Goal: Check status: Check status

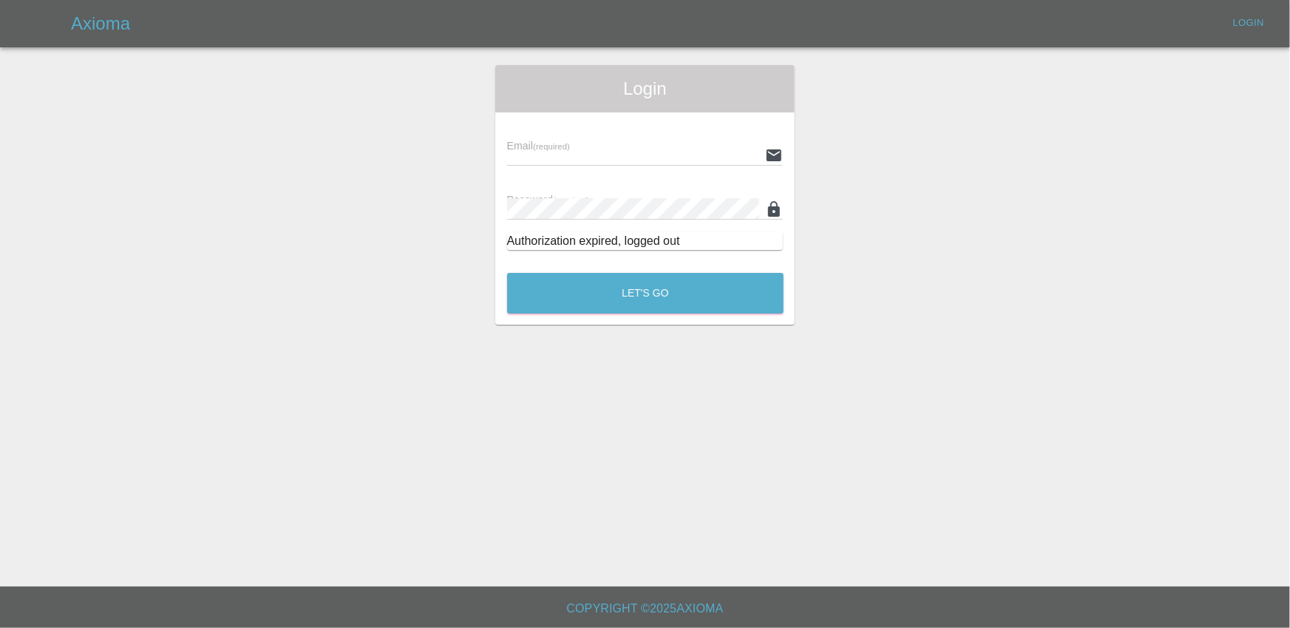
click at [611, 145] on input "text" at bounding box center [633, 154] width 253 height 21
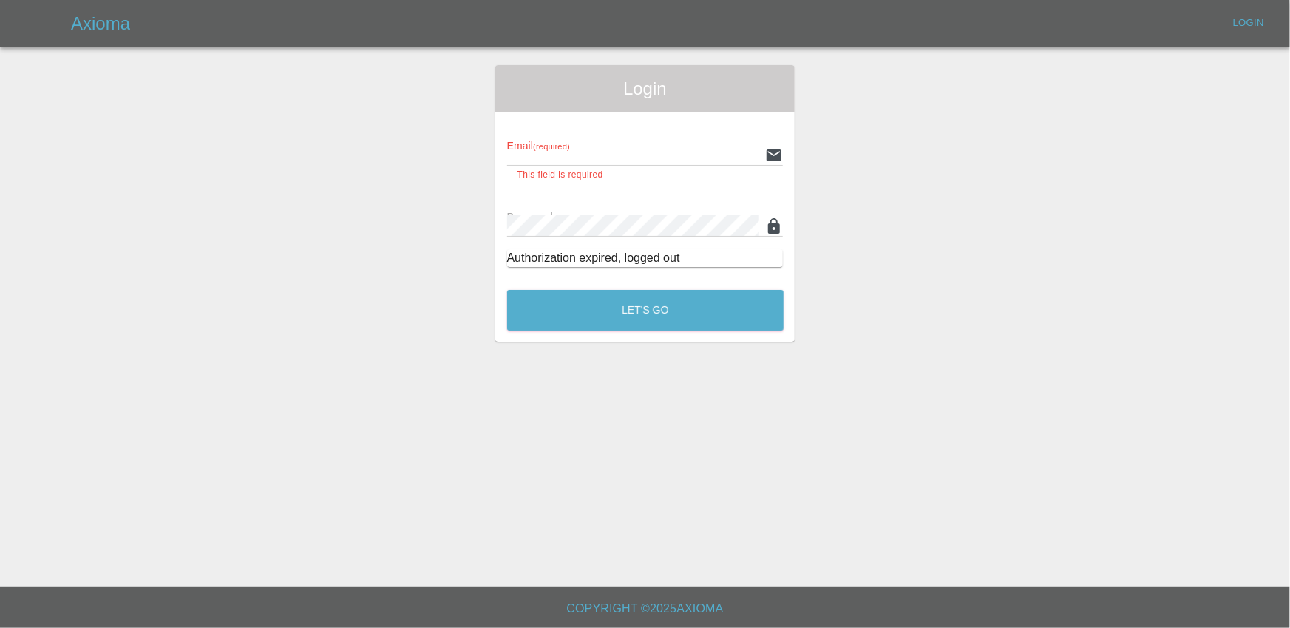
type input "[EMAIL_ADDRESS][DOMAIN_NAME]"
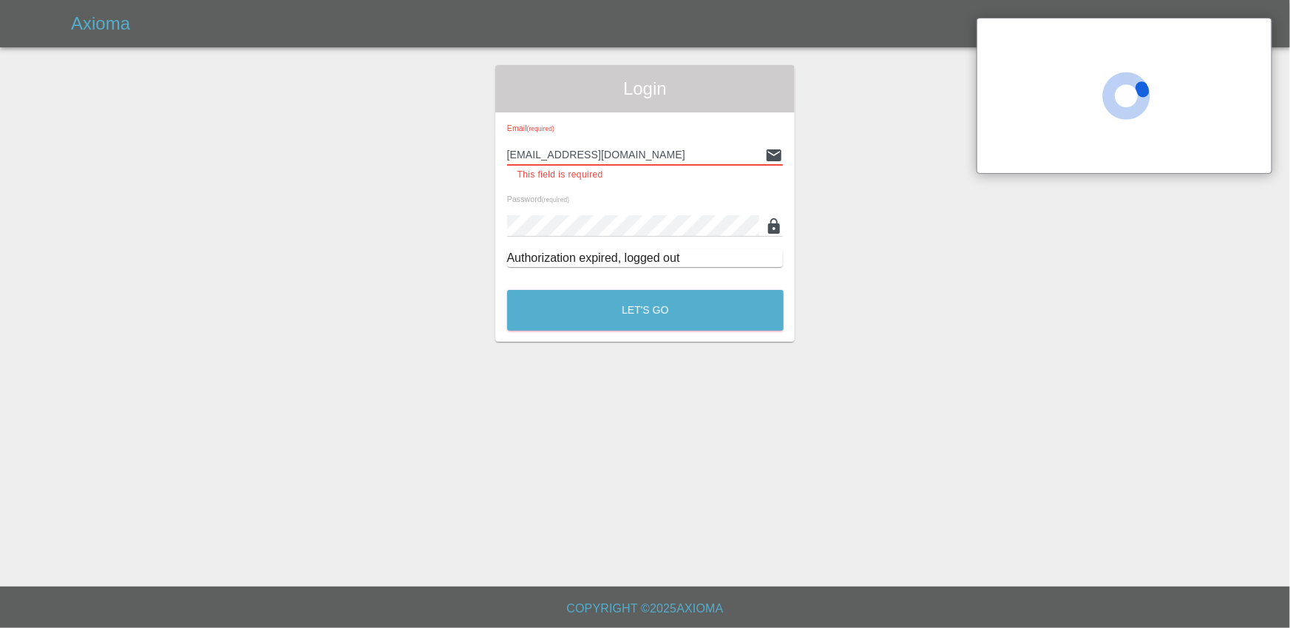
click at [507, 290] on button "Let's Go" at bounding box center [645, 310] width 276 height 41
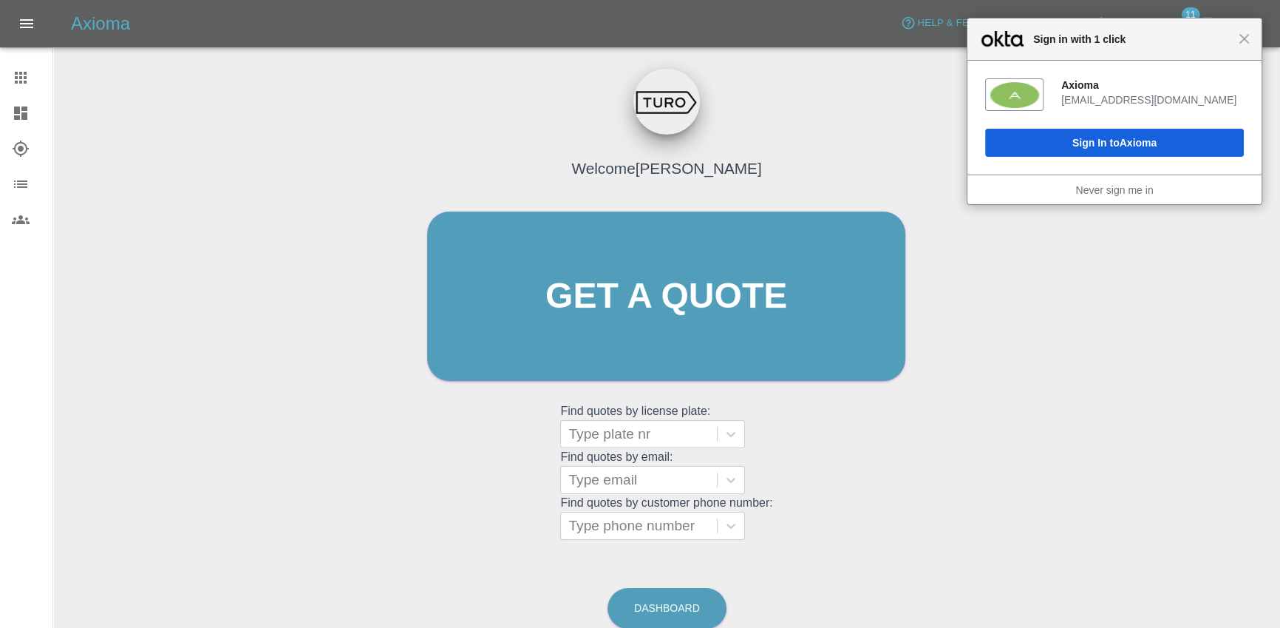
click at [17, 147] on icon at bounding box center [21, 149] width 18 height 18
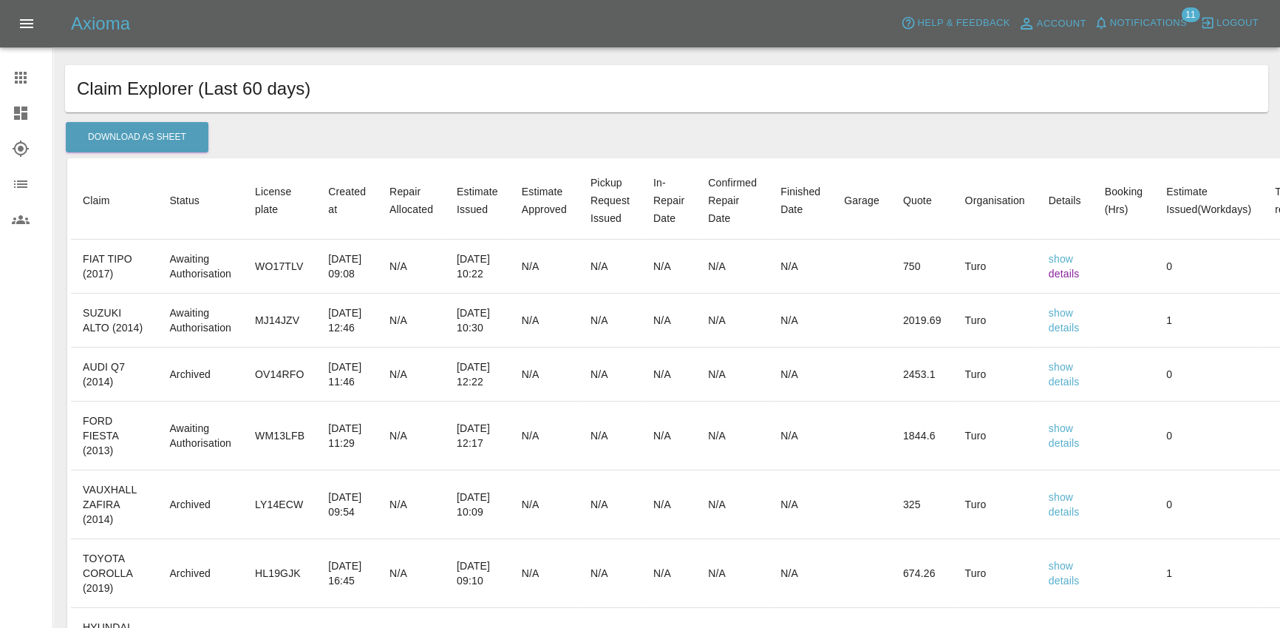
click at [1080, 271] on link "details" at bounding box center [1064, 274] width 31 height 12
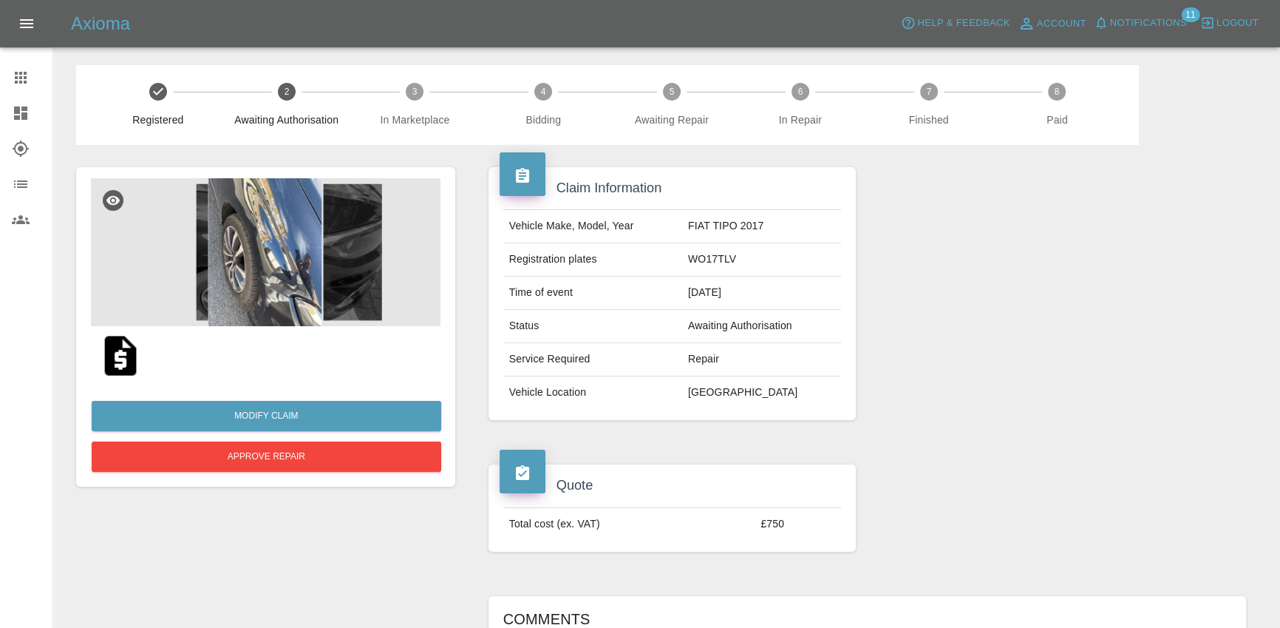
click at [273, 270] on img at bounding box center [266, 252] width 350 height 148
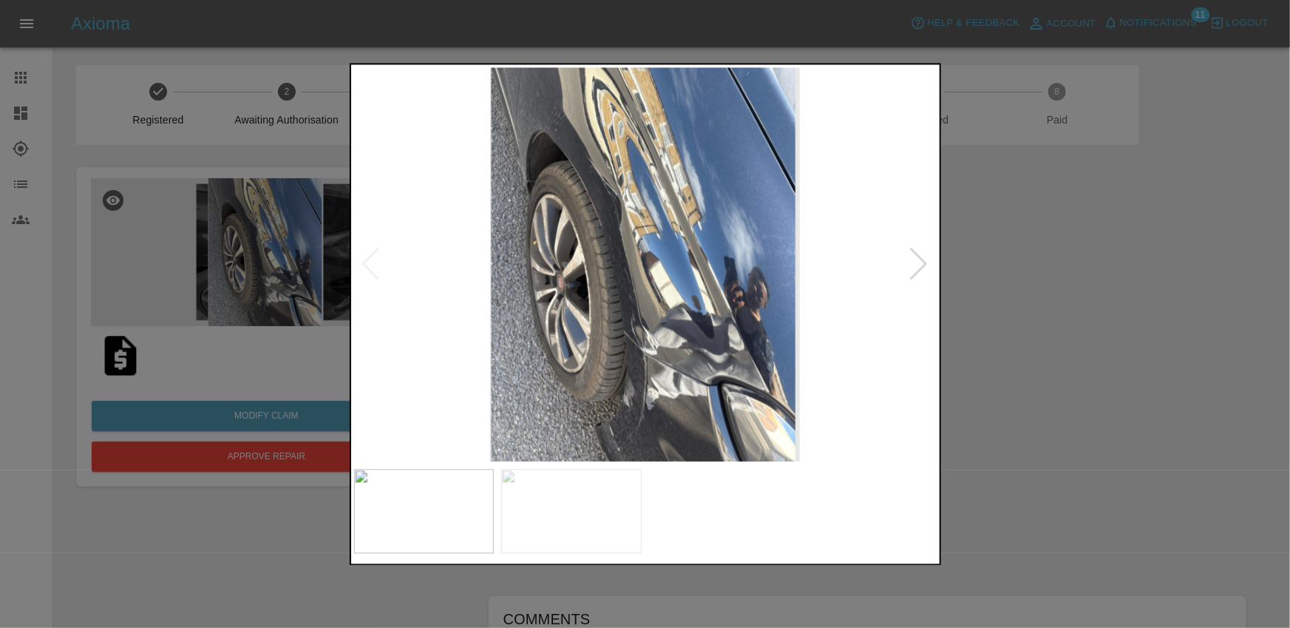
click at [912, 254] on div at bounding box center [919, 264] width 20 height 33
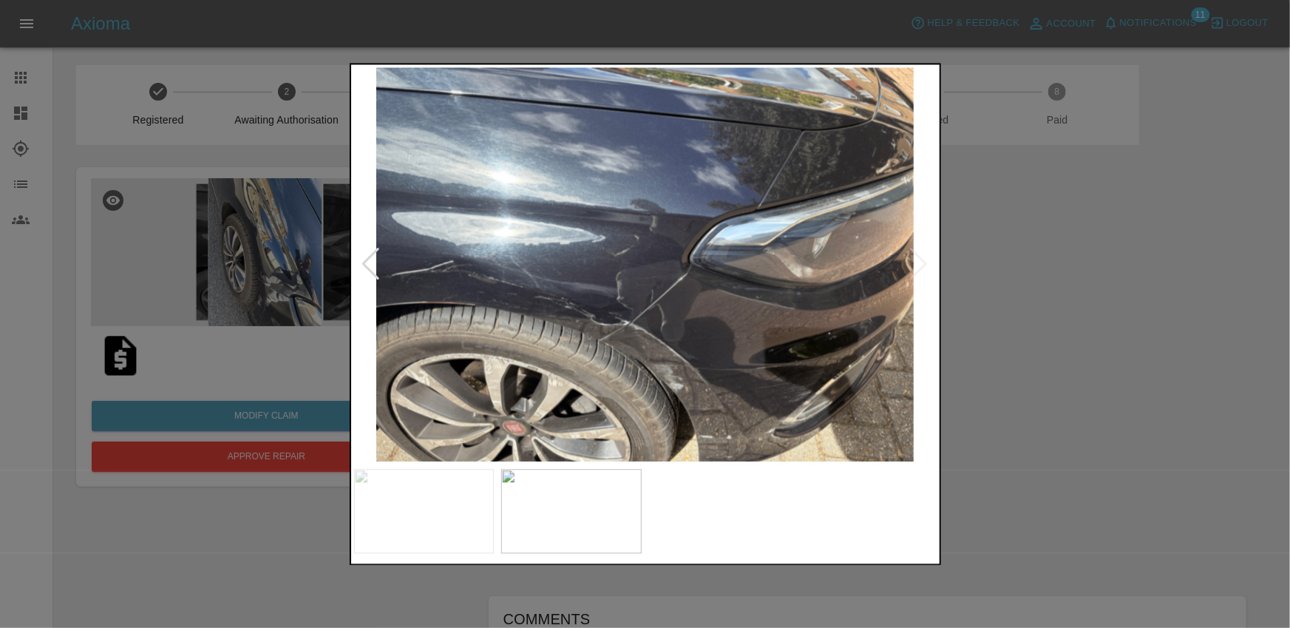
click at [912, 254] on img at bounding box center [645, 264] width 583 height 395
click at [1016, 236] on div at bounding box center [645, 314] width 1290 height 628
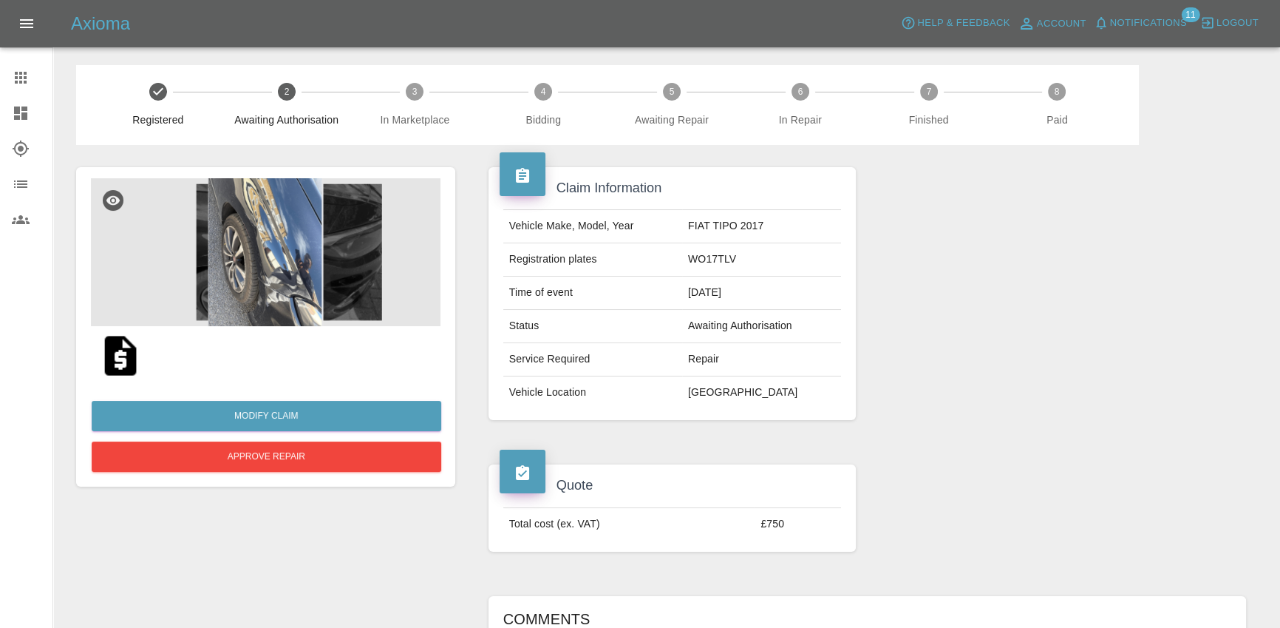
click at [115, 350] on img at bounding box center [120, 355] width 47 height 47
click at [703, 260] on td "WO17TLV" at bounding box center [761, 259] width 159 height 33
copy td "WO17TLV"
